Goal: Find contact information: Find contact information

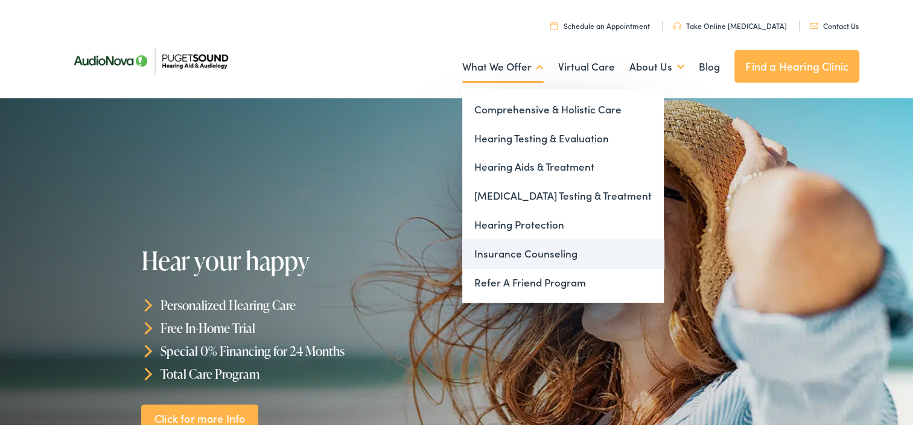
click at [499, 252] on link "Insurance Counseling" at bounding box center [563, 252] width 202 height 29
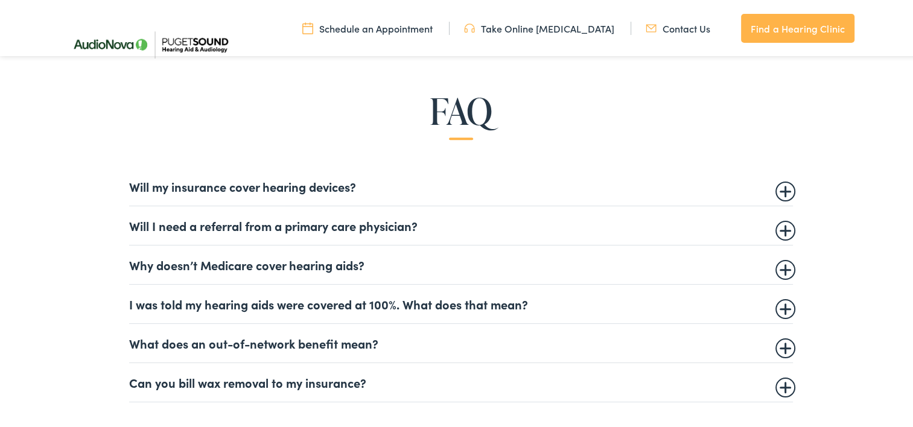
scroll to position [724, 0]
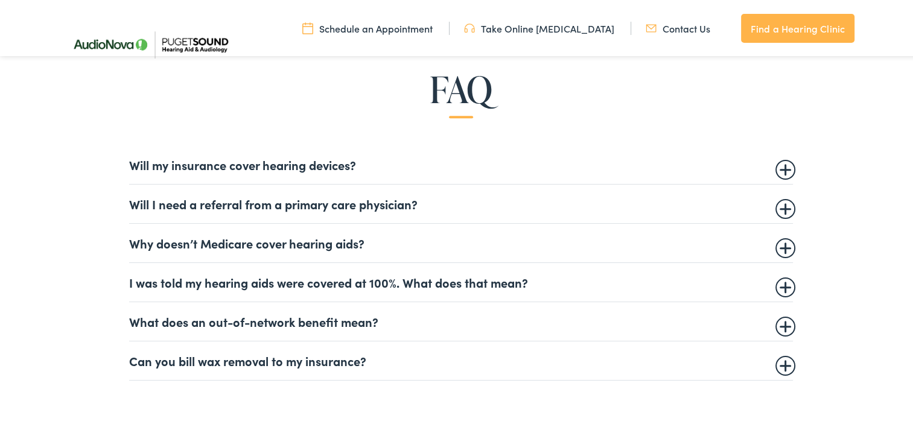
click at [288, 203] on summary "Will I need a referral from a primary care physician?" at bounding box center [461, 202] width 664 height 14
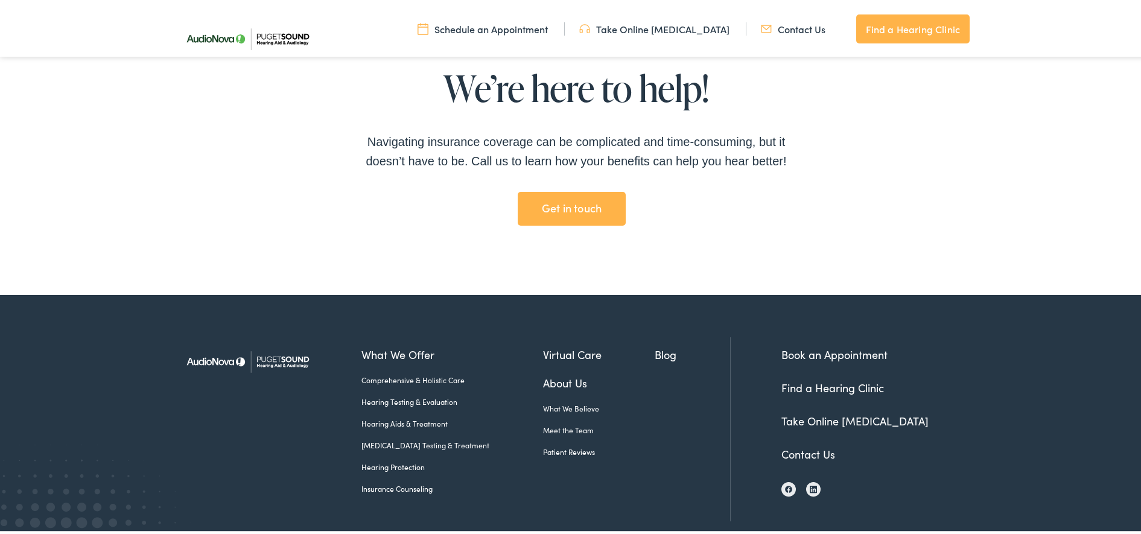
scroll to position [2674, 0]
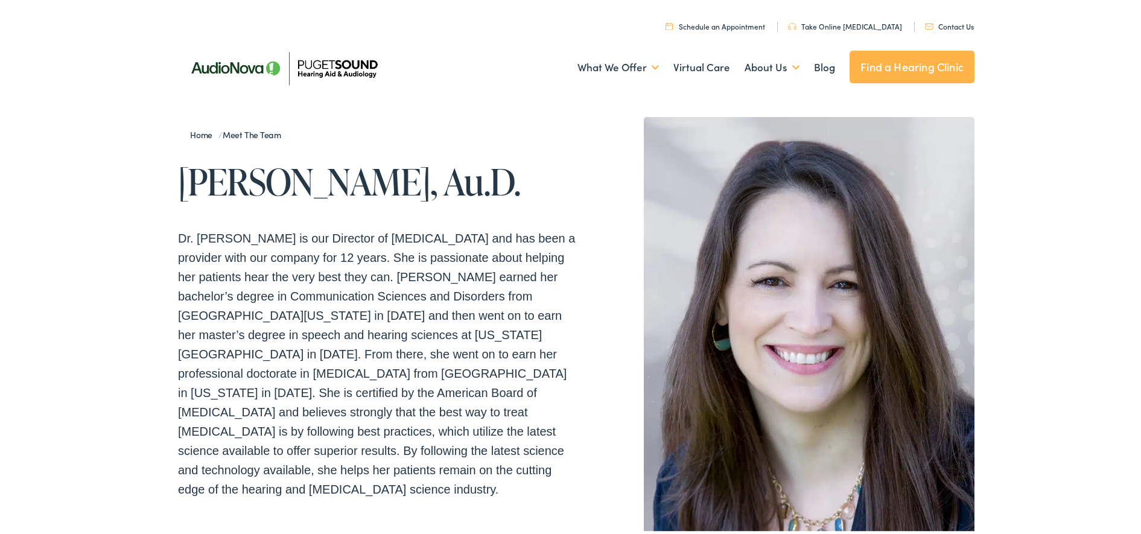
click at [943, 25] on link "Contact Us" at bounding box center [949, 24] width 49 height 10
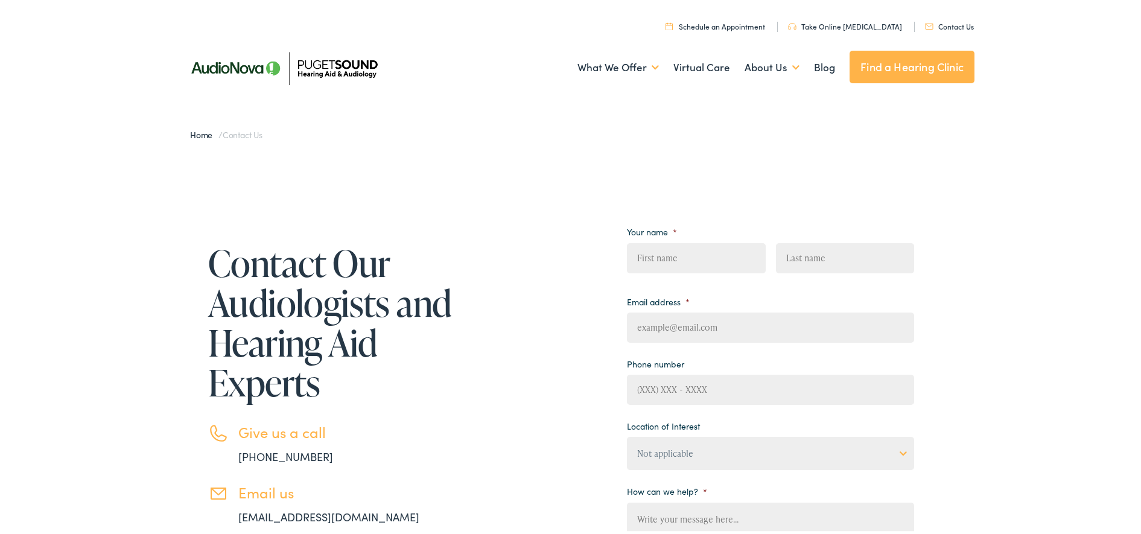
click at [334, 60] on img at bounding box center [283, 65] width 211 height 75
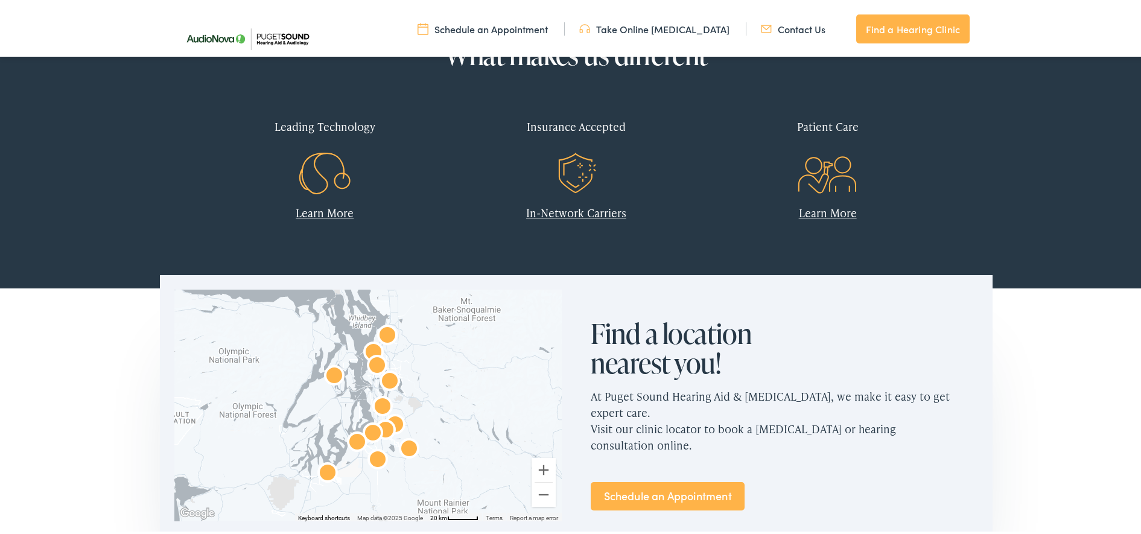
scroll to position [679, 0]
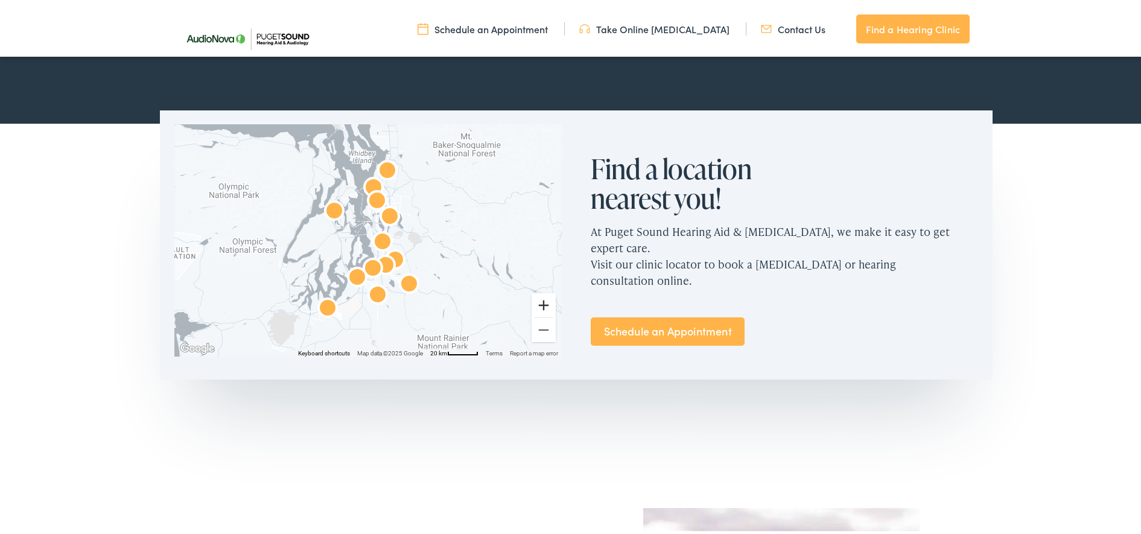
click at [541, 301] on button "Zoom in" at bounding box center [544, 303] width 24 height 24
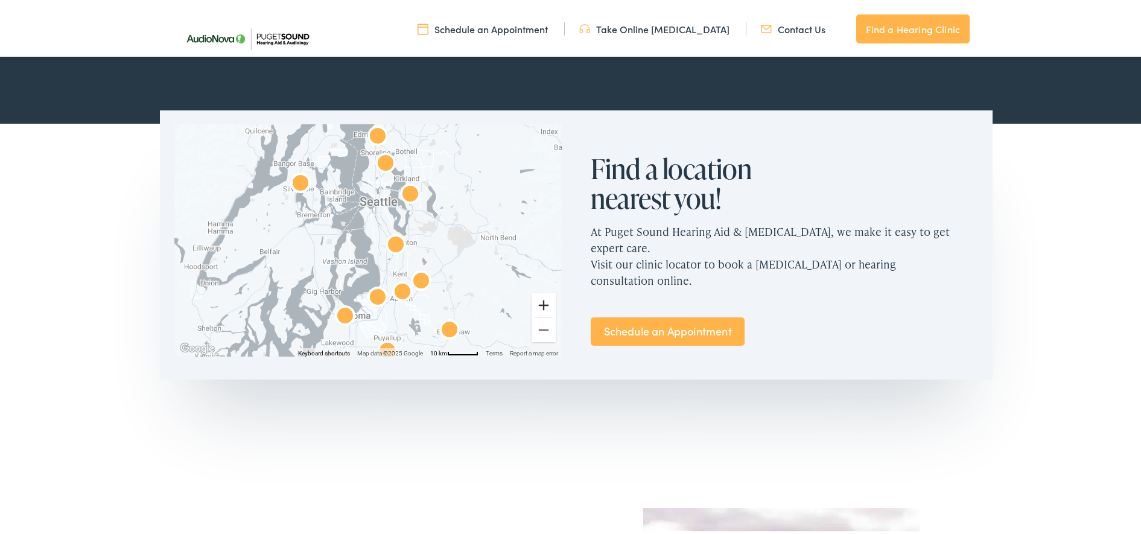
click at [541, 301] on button "Zoom in" at bounding box center [544, 303] width 24 height 24
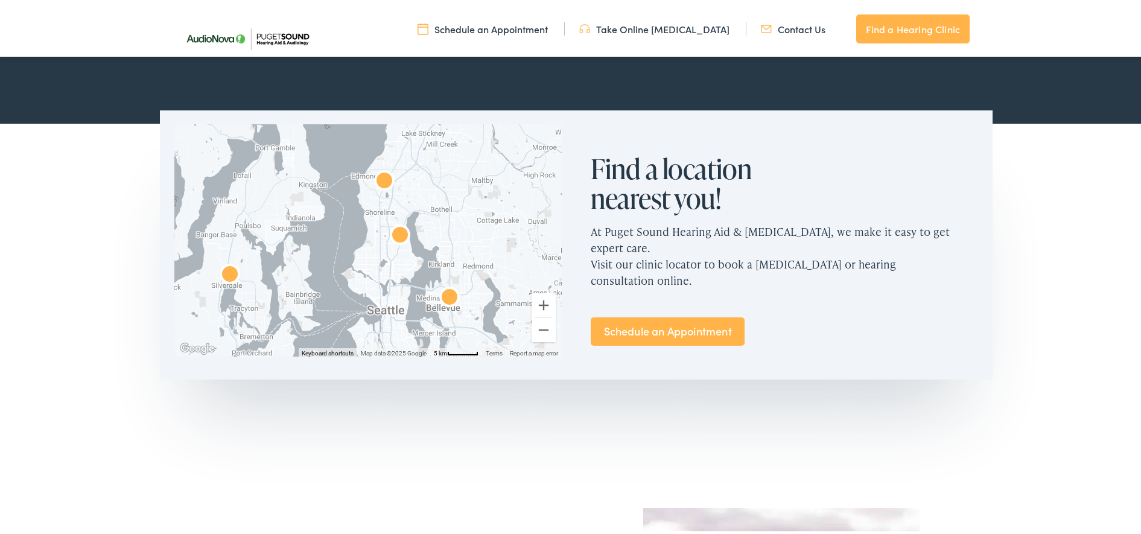
drag, startPoint x: 413, startPoint y: 158, endPoint x: 408, endPoint y: 313, distance: 154.6
click at [408, 313] on div at bounding box center [367, 239] width 387 height 232
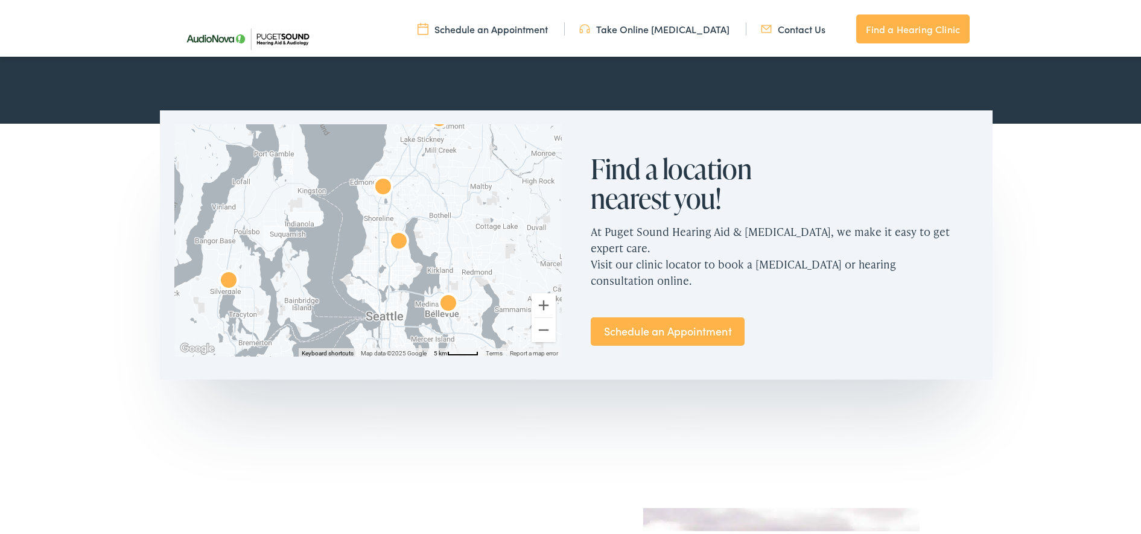
click at [380, 185] on img "AudioNova" at bounding box center [383, 185] width 29 height 29
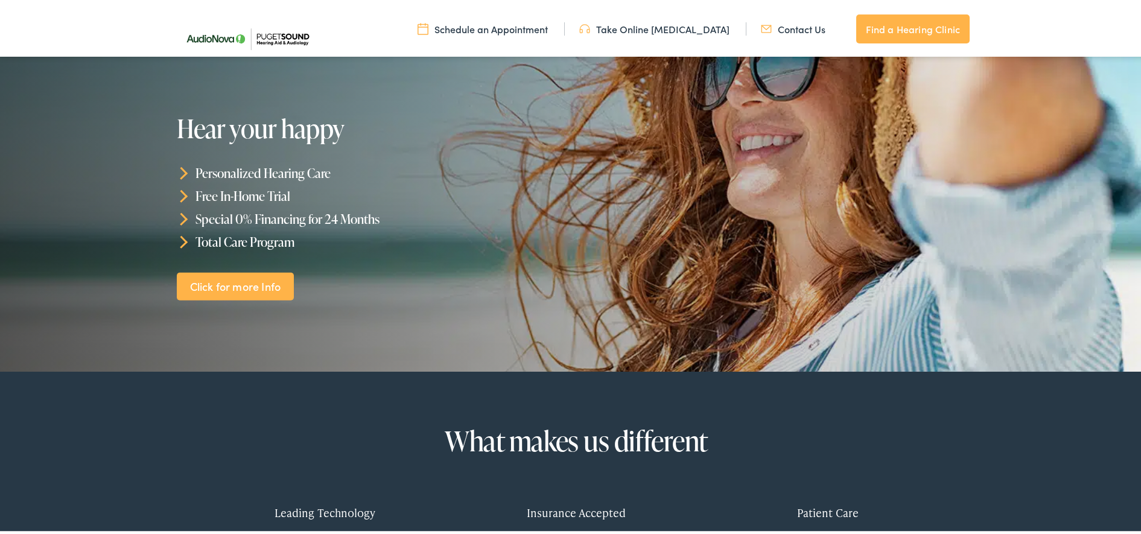
scroll to position [0, 0]
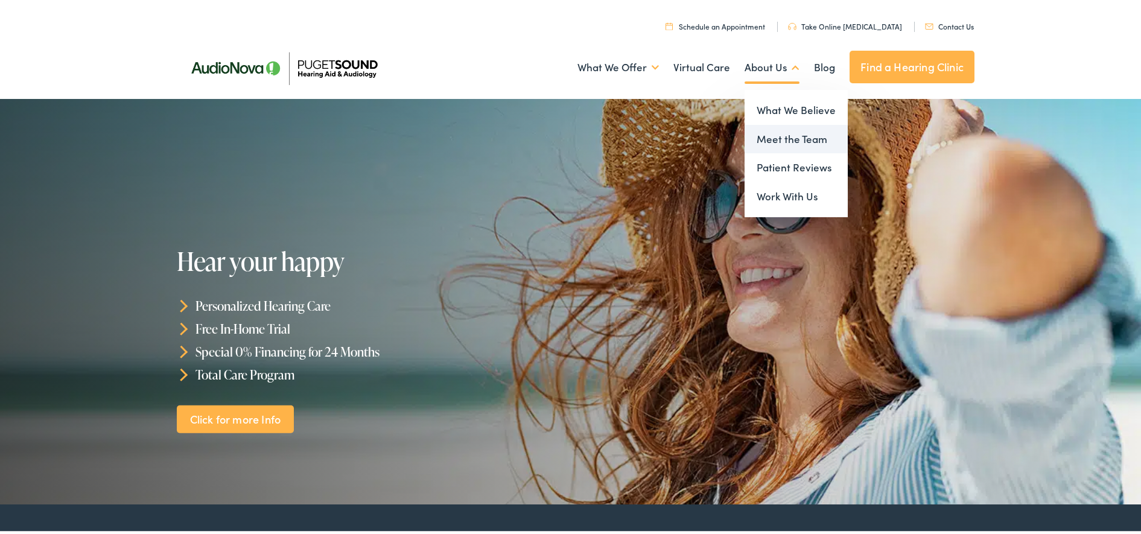
click at [772, 142] on link "Meet the Team" at bounding box center [796, 137] width 103 height 29
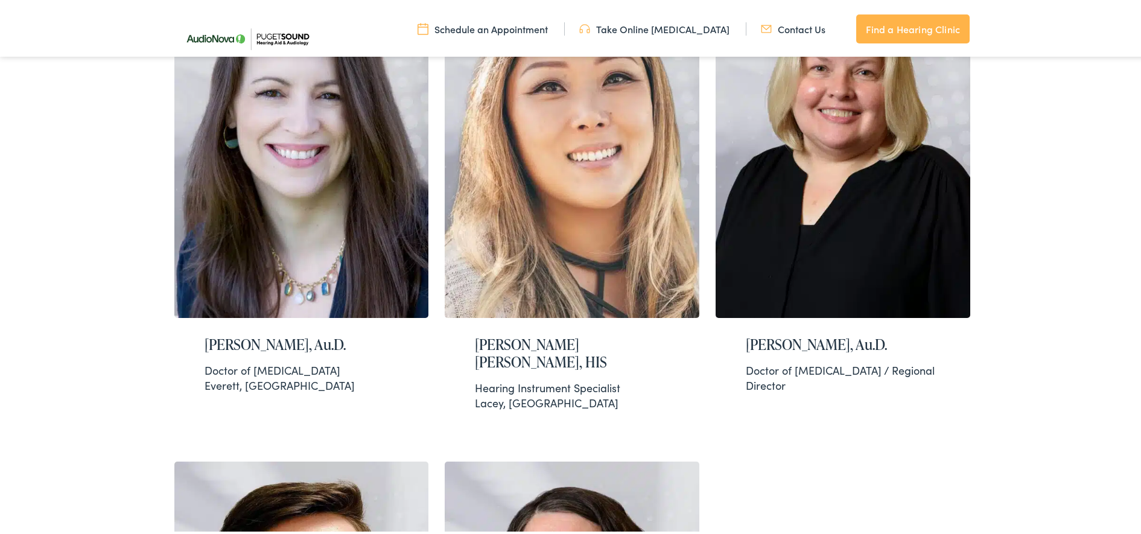
scroll to position [1810, 0]
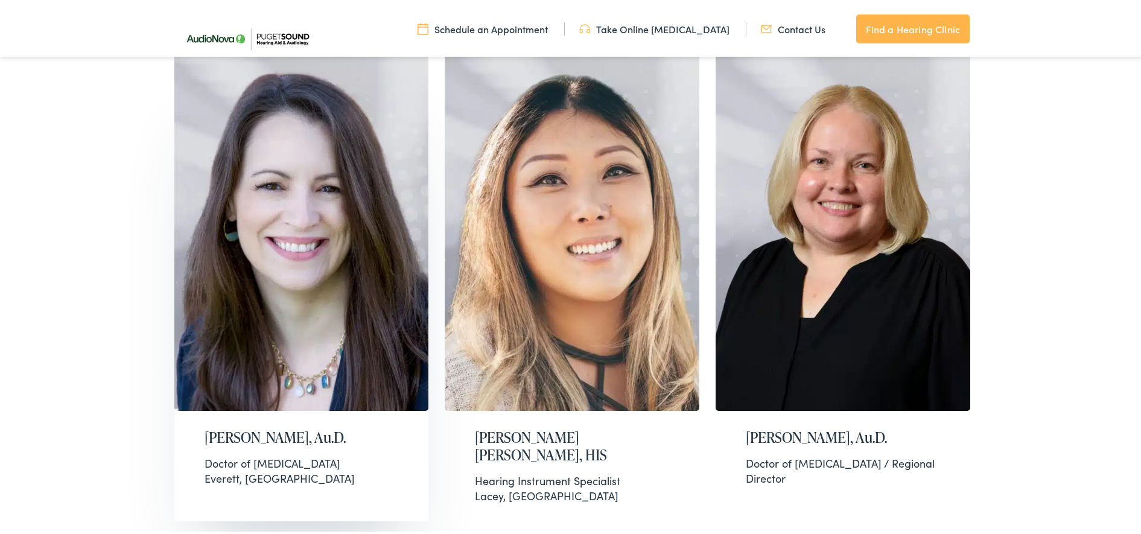
click at [321, 189] on img at bounding box center [301, 231] width 255 height 356
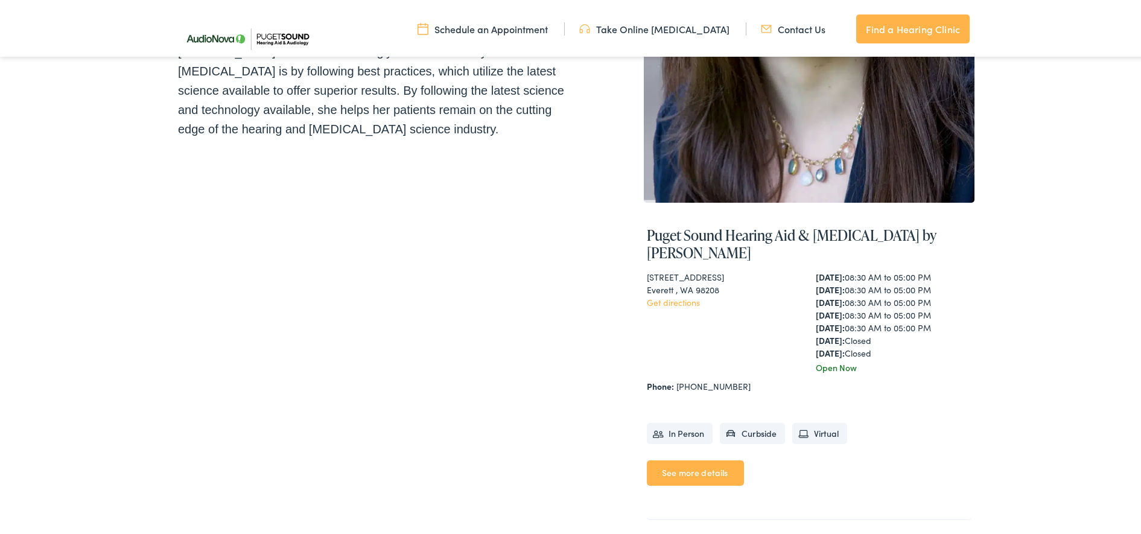
scroll to position [377, 0]
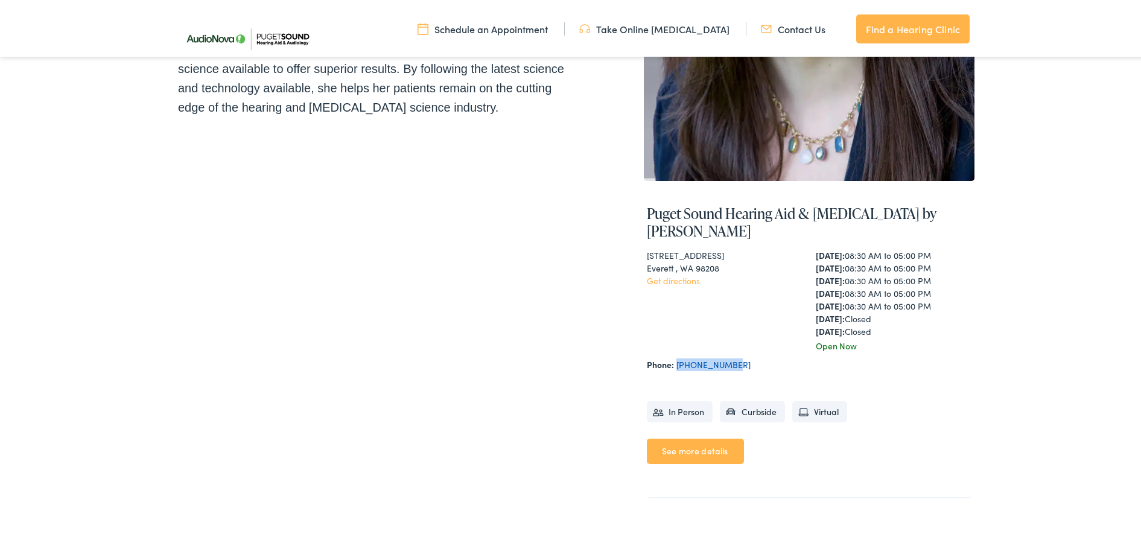
drag, startPoint x: 728, startPoint y: 345, endPoint x: 672, endPoint y: 346, distance: 55.5
click at [672, 356] on div "Phone: [PHONE_NUMBER]" at bounding box center [809, 362] width 325 height 13
copy link "[PHONE_NUMBER]"
click at [1007, 359] on div "Home / Meet the Team [PERSON_NAME], Au.D. Puget Sound Hearing Aid & [MEDICAL_DA…" at bounding box center [576, 142] width 1153 height 854
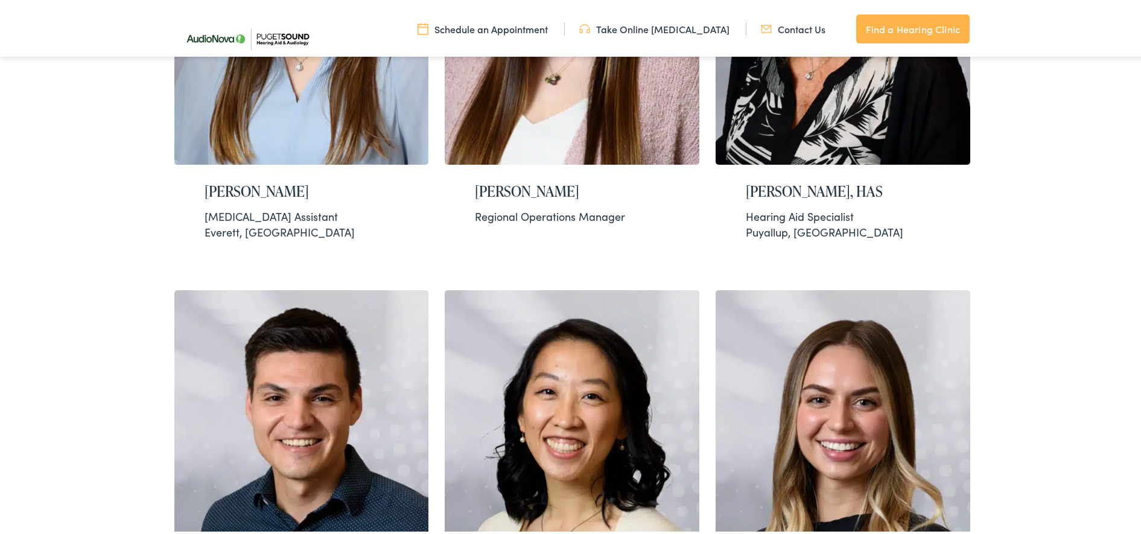
scroll to position [603, 0]
